Goal: Obtain resource: Obtain resource

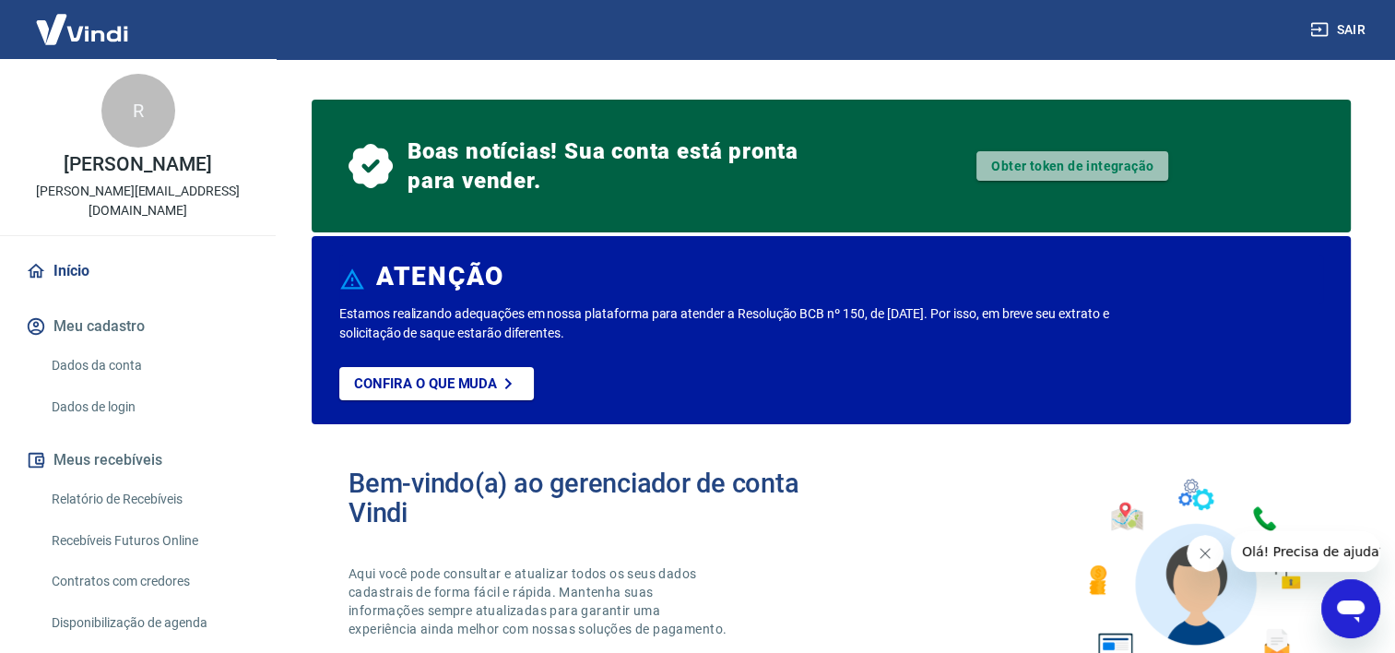
click at [1094, 181] on link "Obter token de integração" at bounding box center [1072, 166] width 192 height 30
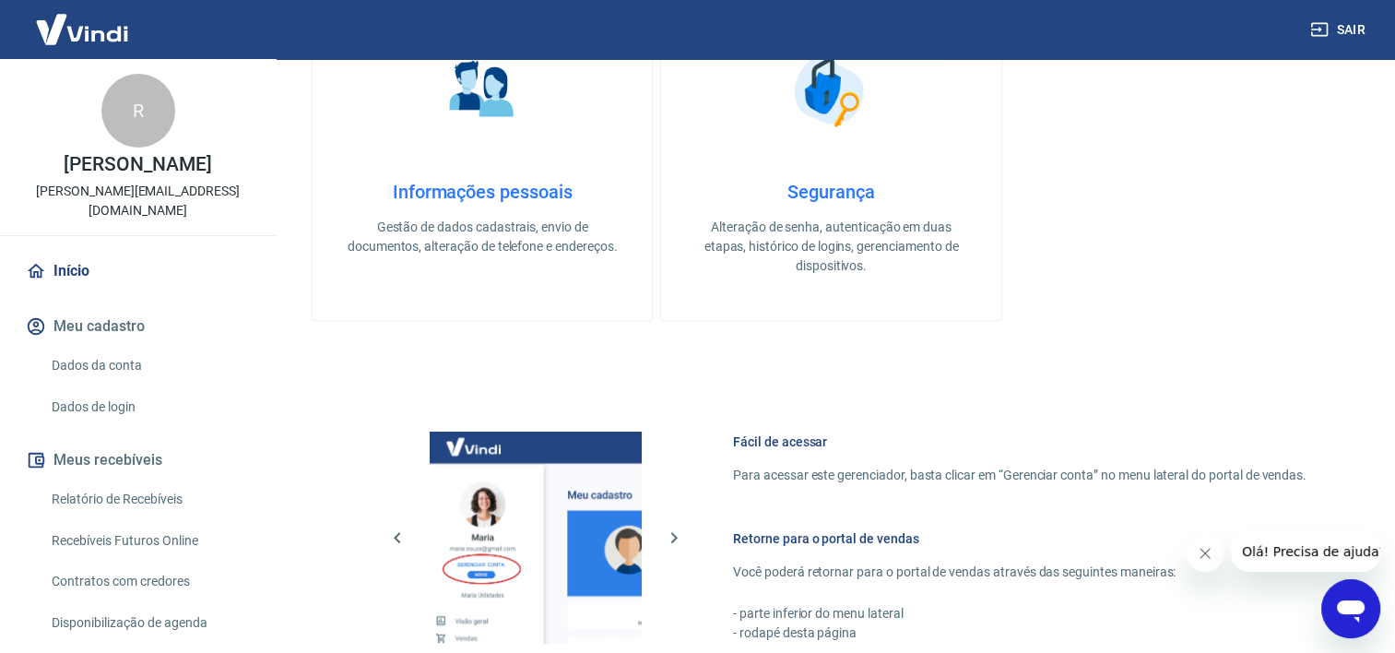
scroll to position [411, 0]
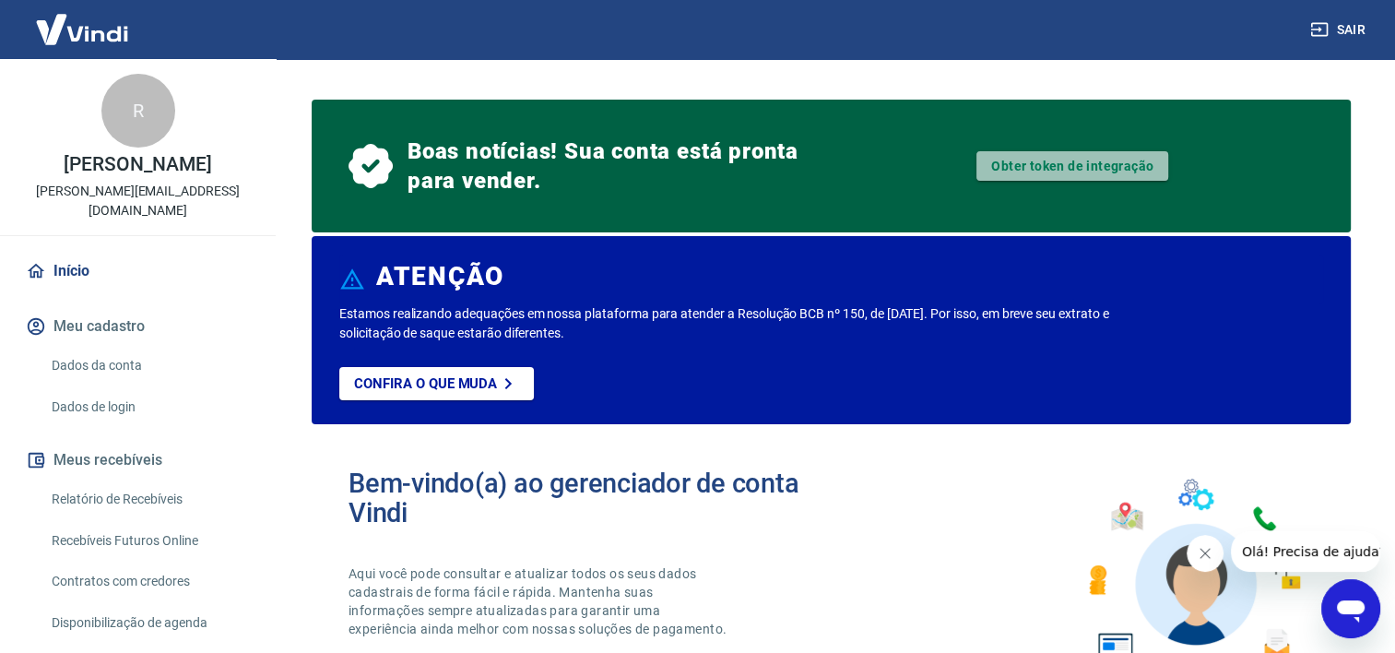
click at [1011, 166] on link "Obter token de integração" at bounding box center [1072, 166] width 192 height 30
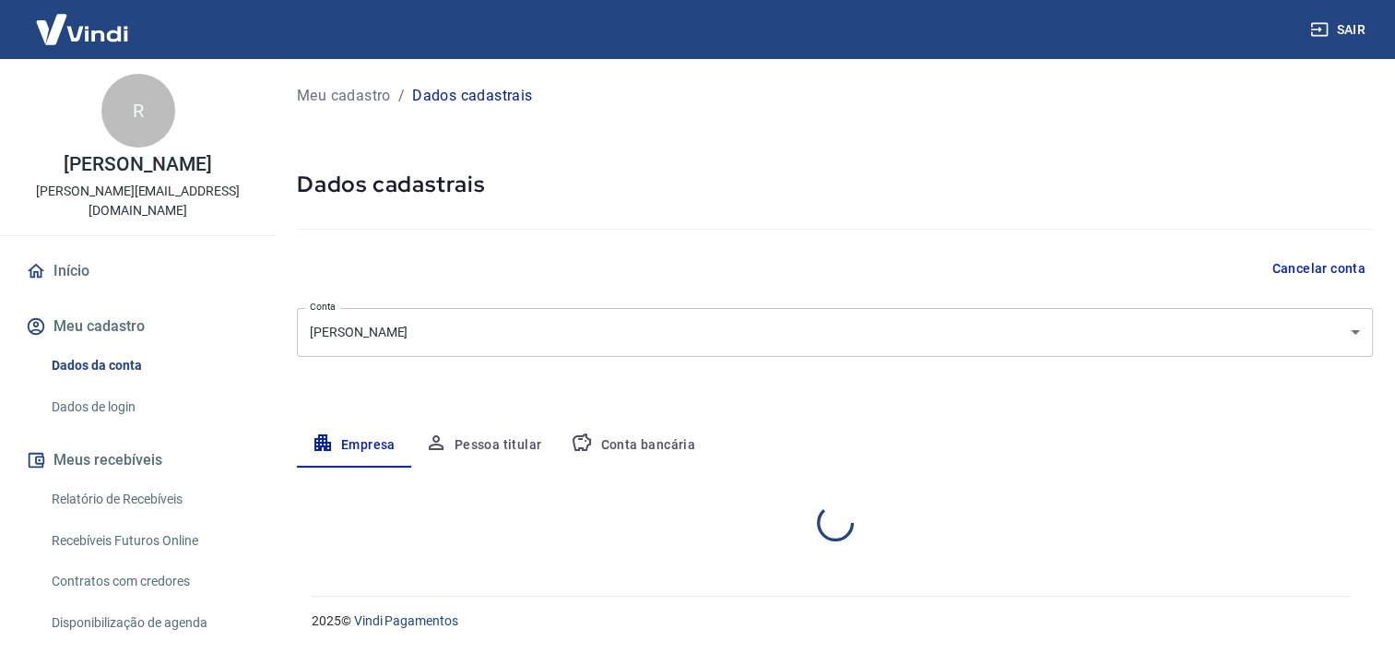
select select "BA"
select select "business"
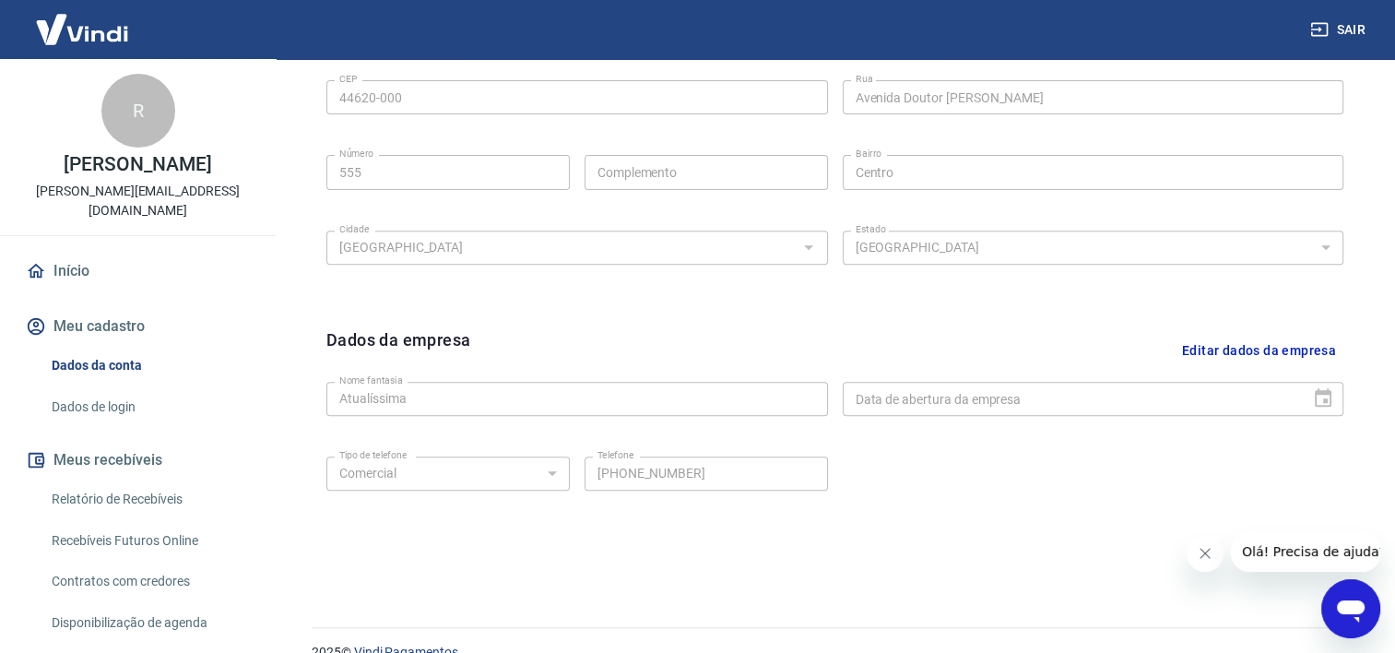
scroll to position [92, 0]
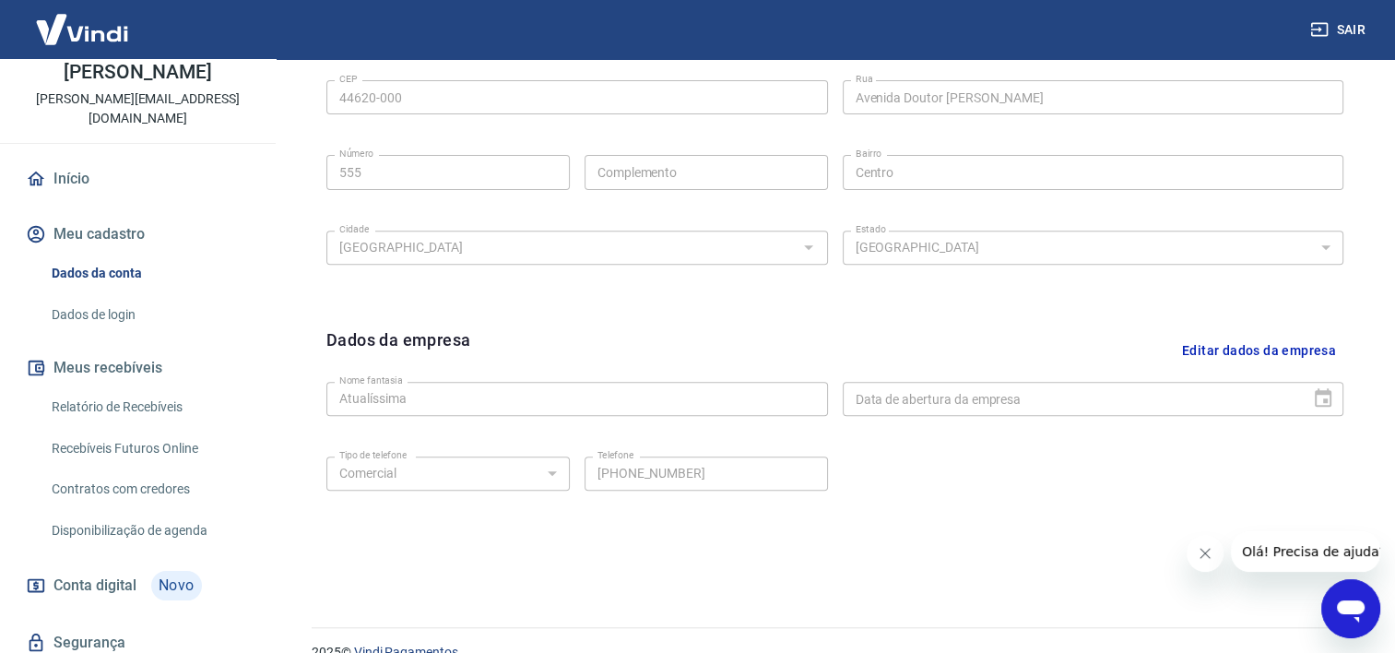
click at [115, 440] on link "Recebíveis Futuros Online" at bounding box center [148, 449] width 209 height 38
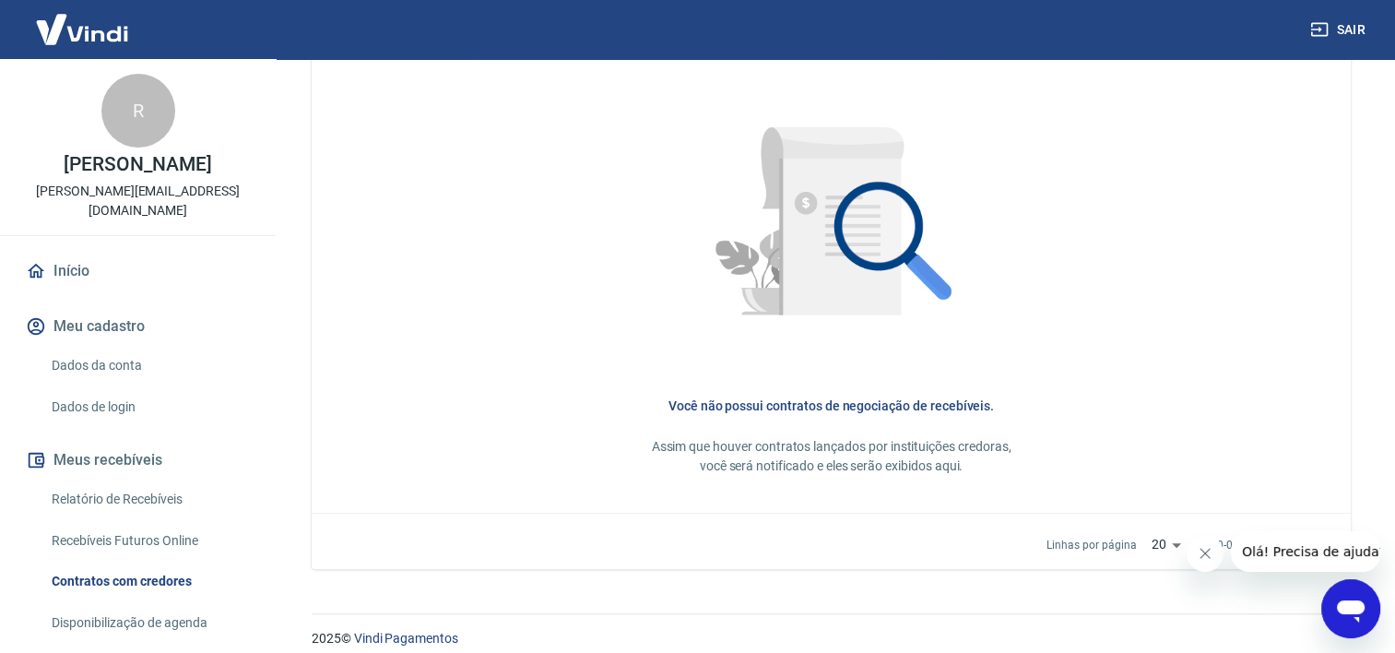
scroll to position [846, 0]
